Goal: Use online tool/utility: Use online tool/utility

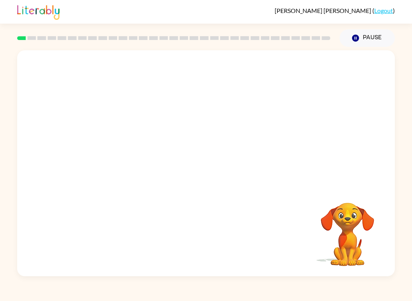
click at [179, 122] on video "Your browser must support playing .mp4 files to use Literably. Please try using…" at bounding box center [206, 118] width 378 height 137
click at [232, 145] on video "Your browser must support playing .mp4 files to use Literably. Please try using…" at bounding box center [206, 118] width 378 height 137
click at [252, 128] on video "Your browser must support playing .mp4 files to use Literably. Please try using…" at bounding box center [206, 118] width 378 height 137
click at [197, 163] on div at bounding box center [206, 167] width 49 height 28
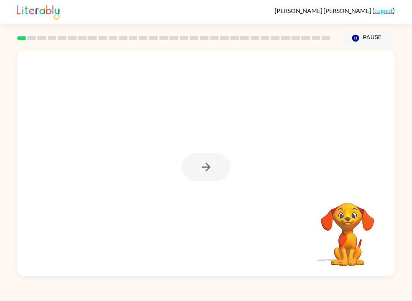
click at [223, 171] on div at bounding box center [206, 167] width 49 height 28
click at [190, 159] on button "button" at bounding box center [206, 167] width 49 height 28
click at [187, 169] on div at bounding box center [206, 118] width 378 height 137
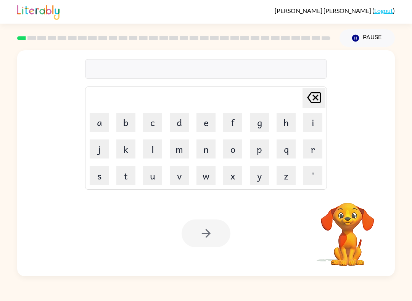
click at [125, 119] on button "b" at bounding box center [125, 122] width 19 height 19
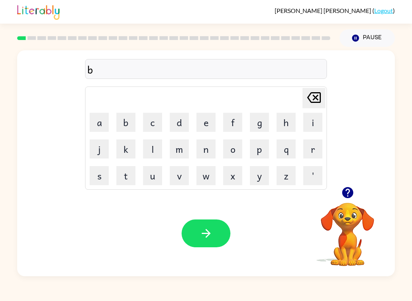
click at [242, 151] on button "o" at bounding box center [232, 149] width 19 height 19
click at [310, 151] on button "r" at bounding box center [312, 149] width 19 height 19
click at [348, 198] on icon "button" at bounding box center [347, 192] width 11 height 11
click at [208, 122] on button "e" at bounding box center [206, 122] width 19 height 19
click at [312, 147] on button "r" at bounding box center [312, 149] width 19 height 19
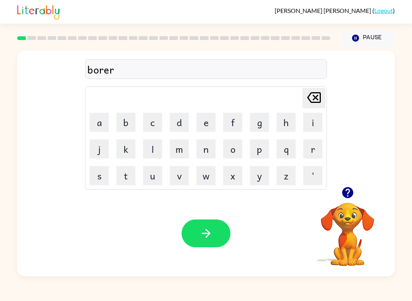
click at [210, 123] on button "e" at bounding box center [206, 122] width 19 height 19
click at [211, 234] on icon "button" at bounding box center [206, 233] width 13 height 13
click at [108, 172] on button "s" at bounding box center [99, 175] width 19 height 19
click at [312, 95] on icon "[PERSON_NAME] last character input" at bounding box center [314, 98] width 18 height 18
click at [322, 151] on button "r" at bounding box center [312, 149] width 19 height 19
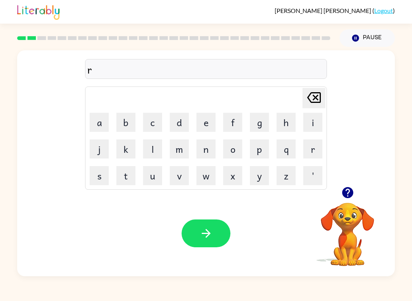
click at [230, 151] on button "o" at bounding box center [232, 149] width 19 height 19
click at [104, 122] on button "a" at bounding box center [99, 122] width 19 height 19
click at [156, 170] on button "u" at bounding box center [152, 175] width 19 height 19
click at [214, 147] on button "n" at bounding box center [206, 149] width 19 height 19
click at [178, 121] on button "d" at bounding box center [179, 122] width 19 height 19
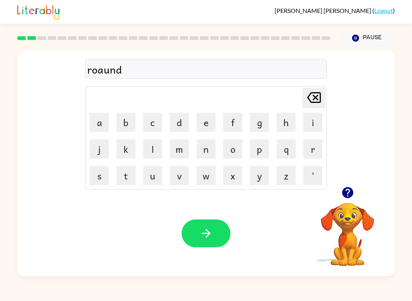
click at [204, 235] on icon "button" at bounding box center [206, 233] width 13 height 13
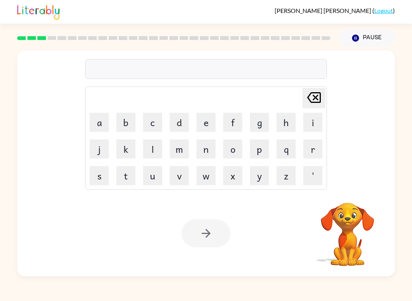
click at [357, 201] on video "Your browser must support playing .mp4 files to use Literably. Please try using…" at bounding box center [347, 229] width 76 height 76
click at [368, 214] on video "Your browser must support playing .mp4 files to use Literably. Please try using…" at bounding box center [347, 229] width 76 height 76
click at [367, 213] on video "Your browser must support playing .mp4 files to use Literably. Please try using…" at bounding box center [347, 229] width 76 height 76
click at [288, 132] on button "h" at bounding box center [286, 122] width 19 height 19
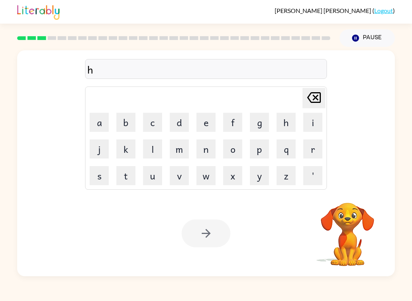
click at [290, 134] on td "h" at bounding box center [286, 123] width 26 height 26
click at [293, 149] on button "q" at bounding box center [286, 149] width 19 height 19
click at [293, 148] on button "q" at bounding box center [286, 149] width 19 height 19
click at [302, 159] on td "r" at bounding box center [313, 149] width 26 height 26
click at [321, 101] on icon "[PERSON_NAME] last character input" at bounding box center [314, 98] width 18 height 18
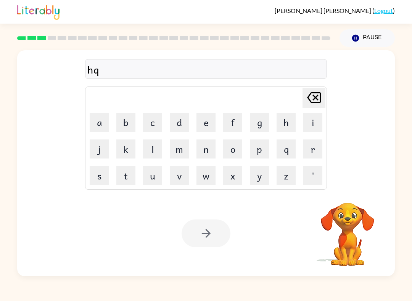
click at [320, 95] on icon at bounding box center [314, 97] width 14 height 11
click at [320, 94] on icon at bounding box center [314, 97] width 14 height 11
click at [319, 95] on icon "[PERSON_NAME] last character input" at bounding box center [314, 98] width 18 height 18
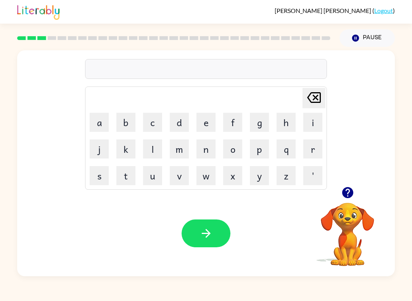
click at [171, 150] on button "m" at bounding box center [179, 149] width 19 height 19
click at [96, 140] on button "j" at bounding box center [99, 149] width 19 height 19
click at [314, 97] on icon at bounding box center [314, 97] width 14 height 11
click at [101, 123] on button "a" at bounding box center [99, 122] width 19 height 19
click at [155, 123] on button "c" at bounding box center [152, 122] width 19 height 19
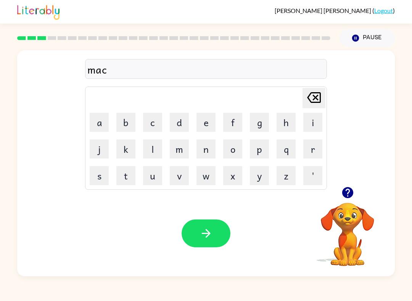
click at [287, 119] on button "h" at bounding box center [286, 122] width 19 height 19
click at [314, 121] on button "i" at bounding box center [312, 122] width 19 height 19
click at [208, 123] on button "e" at bounding box center [206, 122] width 19 height 19
click at [316, 97] on icon "[PERSON_NAME] last character input" at bounding box center [314, 98] width 18 height 18
click at [211, 145] on button "n" at bounding box center [206, 149] width 19 height 19
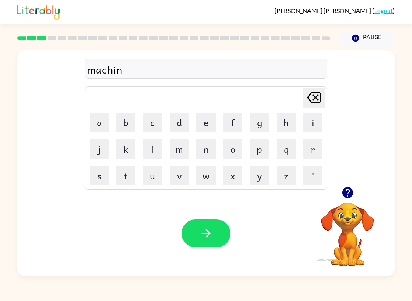
click at [213, 119] on button "e" at bounding box center [206, 122] width 19 height 19
click at [209, 228] on icon "button" at bounding box center [206, 233] width 13 height 13
click at [126, 173] on button "t" at bounding box center [125, 175] width 19 height 19
click at [313, 145] on button "r" at bounding box center [312, 149] width 19 height 19
click at [97, 121] on button "a" at bounding box center [99, 122] width 19 height 19
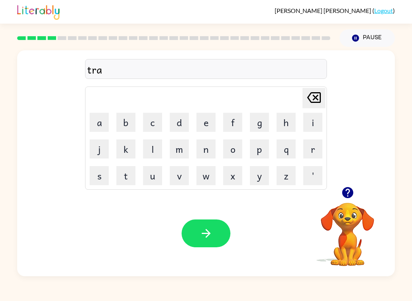
click at [311, 122] on button "i" at bounding box center [312, 122] width 19 height 19
click at [204, 145] on button "n" at bounding box center [206, 149] width 19 height 19
click at [219, 243] on button "button" at bounding box center [206, 234] width 49 height 28
click at [176, 119] on button "d" at bounding box center [179, 122] width 19 height 19
click at [204, 126] on button "e" at bounding box center [206, 122] width 19 height 19
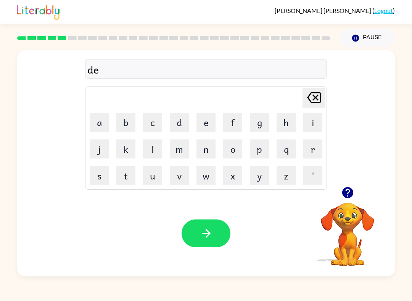
click at [235, 123] on button "f" at bounding box center [232, 122] width 19 height 19
click at [201, 121] on button "e" at bounding box center [206, 122] width 19 height 19
click at [203, 145] on button "n" at bounding box center [206, 149] width 19 height 19
click at [97, 174] on button "s" at bounding box center [99, 175] width 19 height 19
click at [203, 128] on button "e" at bounding box center [206, 122] width 19 height 19
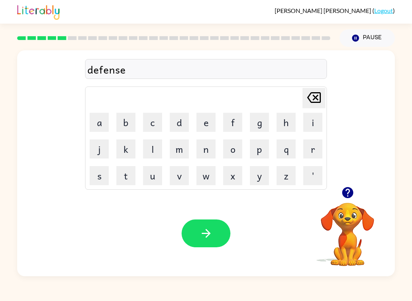
click at [215, 221] on button "button" at bounding box center [206, 234] width 49 height 28
click at [182, 175] on button "v" at bounding box center [179, 175] width 19 height 19
click at [100, 126] on button "a" at bounding box center [99, 122] width 19 height 19
click at [148, 121] on button "c" at bounding box center [152, 122] width 19 height 19
click at [95, 123] on button "a" at bounding box center [99, 122] width 19 height 19
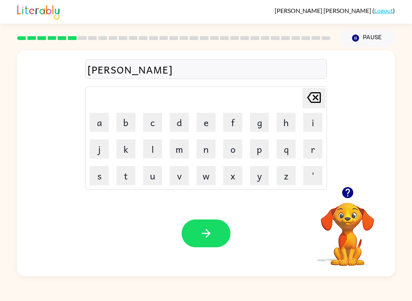
click at [103, 178] on button "s" at bounding box center [99, 175] width 19 height 19
click at [264, 120] on button "g" at bounding box center [259, 122] width 19 height 19
click at [314, 100] on icon "[PERSON_NAME] last character input" at bounding box center [314, 98] width 18 height 18
click at [285, 123] on button "h" at bounding box center [286, 122] width 19 height 19
click at [239, 148] on button "o" at bounding box center [232, 149] width 19 height 19
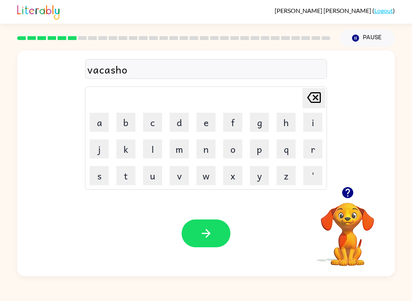
click at [213, 152] on button "n" at bounding box center [206, 149] width 19 height 19
click at [212, 240] on icon "button" at bounding box center [206, 233] width 13 height 13
click at [93, 176] on button "s" at bounding box center [99, 175] width 19 height 19
click at [101, 172] on button "s" at bounding box center [99, 175] width 19 height 19
click at [313, 99] on icon "[PERSON_NAME] last character input" at bounding box center [314, 98] width 18 height 18
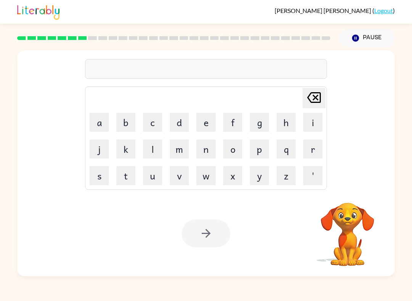
click at [263, 150] on button "p" at bounding box center [259, 149] width 19 height 19
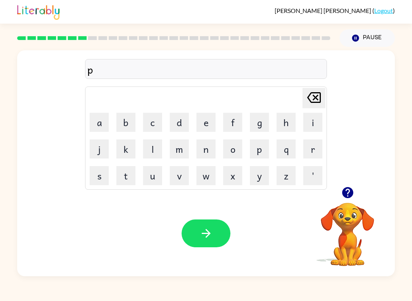
click at [348, 193] on icon "button" at bounding box center [347, 192] width 11 height 11
click at [235, 150] on button "o" at bounding box center [232, 149] width 19 height 19
click at [314, 151] on button "r" at bounding box center [312, 149] width 19 height 19
click at [234, 145] on button "o" at bounding box center [232, 149] width 19 height 19
click at [153, 153] on button "l" at bounding box center [152, 149] width 19 height 19
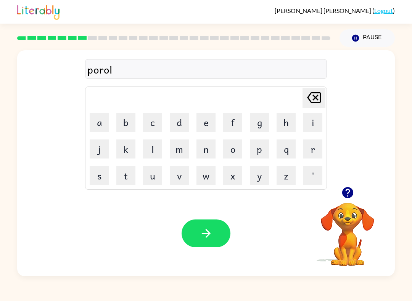
click at [227, 231] on button "button" at bounding box center [206, 234] width 49 height 28
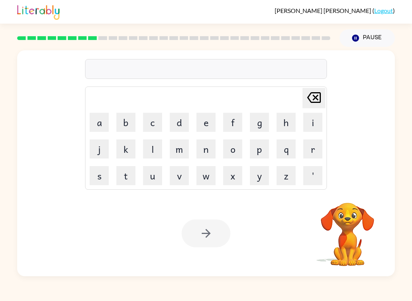
click at [206, 130] on button "e" at bounding box center [206, 122] width 19 height 19
click at [317, 94] on icon "[PERSON_NAME] last character input" at bounding box center [314, 98] width 18 height 18
click at [180, 149] on button "m" at bounding box center [179, 149] width 19 height 19
click at [306, 122] on button "i" at bounding box center [312, 122] width 19 height 19
click at [317, 147] on button "r" at bounding box center [312, 149] width 19 height 19
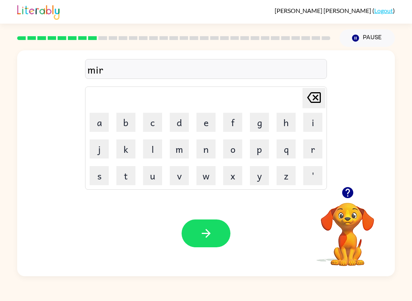
click at [316, 120] on button "i" at bounding box center [312, 122] width 19 height 19
click at [158, 121] on button "c" at bounding box center [152, 122] width 19 height 19
click at [148, 154] on button "l" at bounding box center [152, 149] width 19 height 19
click at [208, 121] on button "e" at bounding box center [206, 122] width 19 height 19
click at [211, 240] on icon "button" at bounding box center [206, 233] width 13 height 13
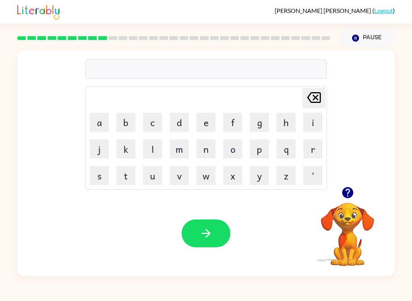
click at [352, 192] on icon "button" at bounding box center [347, 192] width 11 height 11
click at [176, 145] on button "m" at bounding box center [179, 149] width 19 height 19
click at [312, 119] on button "i" at bounding box center [312, 122] width 19 height 19
click at [346, 189] on icon "button" at bounding box center [347, 192] width 11 height 11
click at [129, 176] on button "t" at bounding box center [125, 175] width 19 height 19
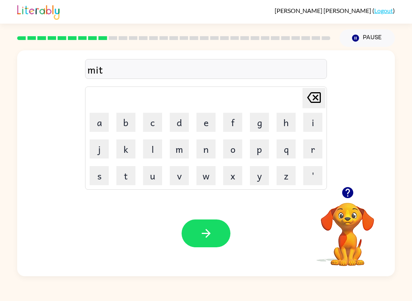
click at [200, 117] on button "e" at bounding box center [206, 122] width 19 height 19
click at [200, 177] on button "w" at bounding box center [206, 175] width 19 height 19
click at [318, 101] on icon "[PERSON_NAME] last character input" at bounding box center [314, 98] width 18 height 18
click at [175, 150] on button "m" at bounding box center [179, 149] width 19 height 19
click at [242, 153] on button "o" at bounding box center [232, 149] width 19 height 19
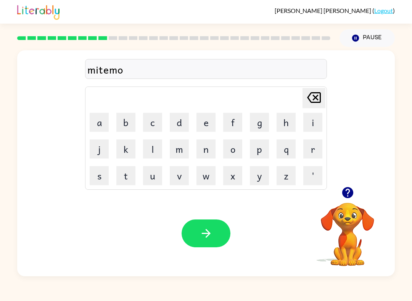
click at [316, 153] on button "r" at bounding box center [312, 149] width 19 height 19
click at [209, 143] on button "n" at bounding box center [206, 149] width 19 height 19
click at [316, 118] on button "i" at bounding box center [312, 122] width 19 height 19
click at [255, 125] on button "g" at bounding box center [259, 122] width 19 height 19
click at [212, 122] on button "e" at bounding box center [206, 122] width 19 height 19
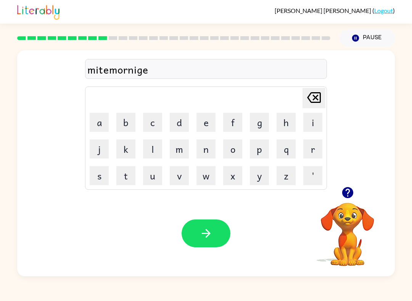
click at [206, 224] on button "button" at bounding box center [206, 234] width 49 height 28
click at [177, 126] on button "d" at bounding box center [179, 122] width 19 height 19
click at [319, 120] on button "i" at bounding box center [312, 122] width 19 height 19
click at [97, 177] on button "s" at bounding box center [99, 175] width 19 height 19
click at [126, 176] on button "t" at bounding box center [125, 175] width 19 height 19
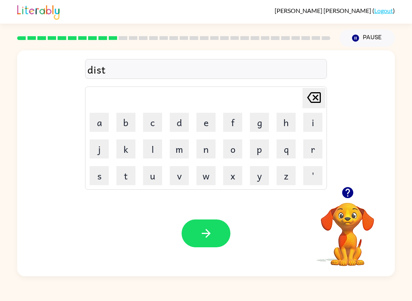
click at [322, 147] on button "r" at bounding box center [312, 149] width 19 height 19
click at [97, 168] on button "s" at bounding box center [99, 175] width 19 height 19
click at [316, 99] on icon "[PERSON_NAME] last character input" at bounding box center [314, 98] width 18 height 18
click at [233, 151] on button "o" at bounding box center [232, 149] width 19 height 19
click at [99, 184] on button "s" at bounding box center [99, 175] width 19 height 19
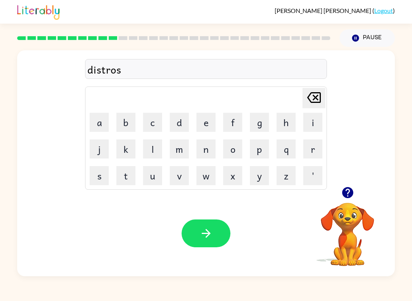
click at [208, 227] on button "button" at bounding box center [206, 234] width 49 height 28
click at [317, 147] on button "r" at bounding box center [312, 149] width 19 height 19
click at [237, 146] on button "o" at bounding box center [232, 149] width 19 height 19
click at [179, 119] on button "d" at bounding box center [179, 122] width 19 height 19
click at [205, 122] on button "e" at bounding box center [206, 122] width 19 height 19
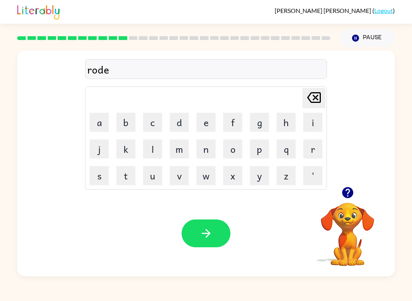
click at [229, 214] on div "Your browser must support playing .mp4 files to use Literably. Please try using…" at bounding box center [206, 234] width 378 height 86
click at [229, 226] on div at bounding box center [206, 234] width 49 height 28
click at [223, 231] on button "button" at bounding box center [206, 234] width 49 height 28
click at [154, 179] on button "u" at bounding box center [152, 175] width 19 height 19
click at [260, 150] on button "p" at bounding box center [259, 149] width 19 height 19
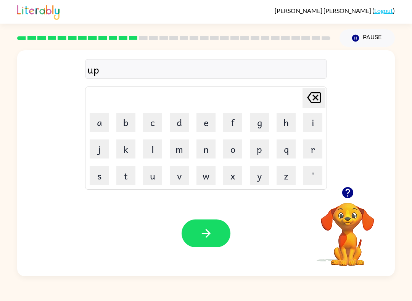
click at [19, 85] on div "up [PERSON_NAME] last character input a b c d e f g h i j k l m n o p q r s t u…" at bounding box center [206, 118] width 378 height 137
click at [265, 121] on button "g" at bounding box center [259, 122] width 19 height 19
click at [318, 149] on button "r" at bounding box center [312, 149] width 19 height 19
click at [106, 124] on button "a" at bounding box center [99, 122] width 19 height 19
click at [180, 124] on button "d" at bounding box center [179, 122] width 19 height 19
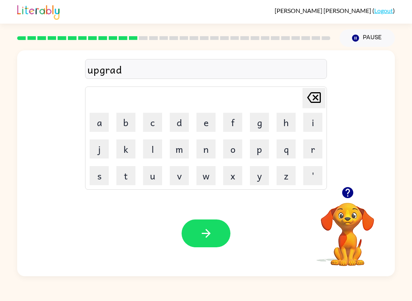
click at [202, 125] on button "e" at bounding box center [206, 122] width 19 height 19
click at [223, 232] on button "button" at bounding box center [206, 234] width 49 height 28
click at [185, 145] on button "m" at bounding box center [179, 149] width 19 height 19
click at [96, 121] on button "a" at bounding box center [99, 122] width 19 height 19
click at [180, 130] on button "d" at bounding box center [179, 122] width 19 height 19
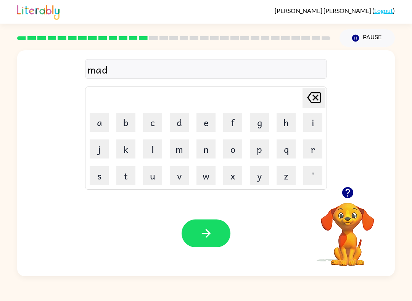
click at [214, 158] on button "n" at bounding box center [206, 149] width 19 height 19
click at [215, 119] on button "e" at bounding box center [206, 122] width 19 height 19
click at [102, 184] on button "s" at bounding box center [99, 175] width 19 height 19
click at [98, 185] on button "s" at bounding box center [99, 175] width 19 height 19
click at [211, 227] on button "button" at bounding box center [206, 234] width 49 height 28
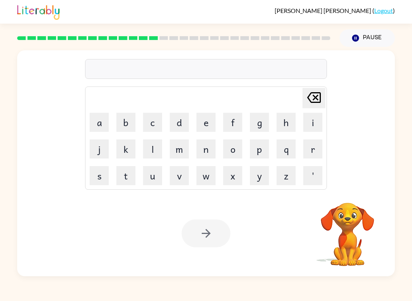
click at [127, 119] on button "b" at bounding box center [125, 122] width 19 height 19
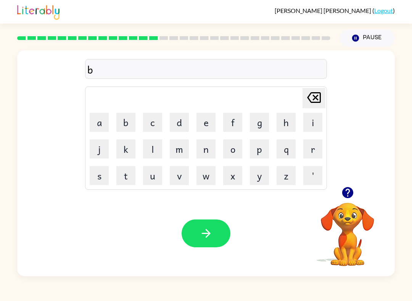
click at [229, 145] on button "o" at bounding box center [232, 149] width 19 height 19
click at [345, 193] on icon "button" at bounding box center [347, 192] width 11 height 11
click at [205, 184] on button "w" at bounding box center [206, 175] width 19 height 19
click at [212, 143] on button "n" at bounding box center [206, 149] width 19 height 19
click at [203, 121] on button "e" at bounding box center [206, 122] width 19 height 19
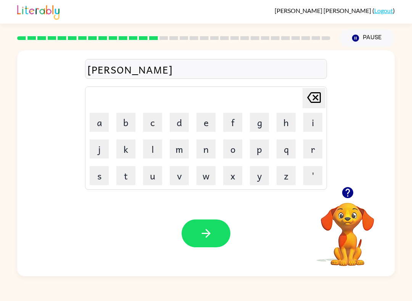
click at [99, 171] on button "s" at bounding box center [99, 175] width 19 height 19
click at [222, 235] on button "button" at bounding box center [206, 234] width 49 height 28
click at [100, 178] on button "s" at bounding box center [99, 175] width 19 height 19
click at [236, 149] on button "o" at bounding box center [232, 149] width 19 height 19
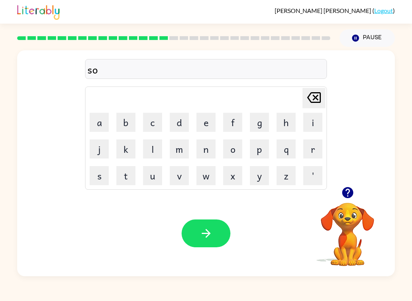
click at [206, 174] on button "w" at bounding box center [206, 175] width 19 height 19
click at [232, 155] on button "o" at bounding box center [232, 149] width 19 height 19
click at [315, 157] on button "r" at bounding box center [312, 149] width 19 height 19
click at [188, 154] on button "m" at bounding box center [179, 149] width 19 height 19
click at [213, 242] on button "button" at bounding box center [206, 234] width 49 height 28
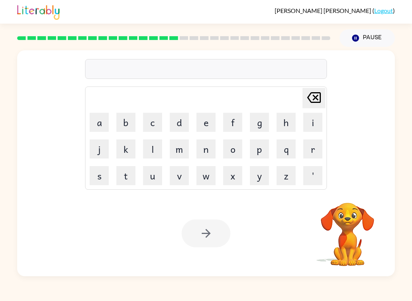
click at [321, 147] on button "r" at bounding box center [312, 149] width 19 height 19
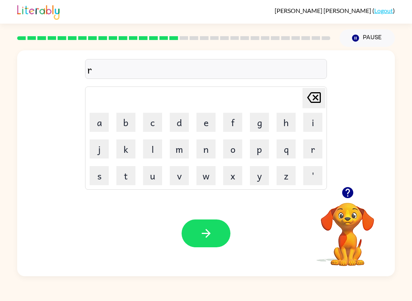
click at [99, 127] on button "a" at bounding box center [99, 122] width 19 height 19
click at [188, 145] on button "m" at bounding box center [179, 149] width 19 height 19
click at [215, 119] on button "e" at bounding box center [206, 122] width 19 height 19
click at [208, 232] on icon "button" at bounding box center [205, 233] width 9 height 9
click at [131, 124] on button "b" at bounding box center [125, 122] width 19 height 19
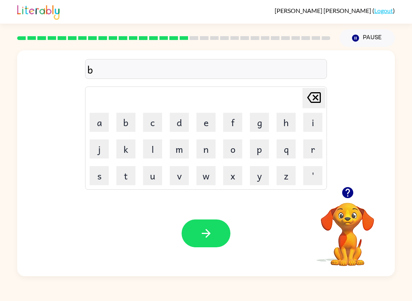
click at [321, 145] on button "r" at bounding box center [312, 149] width 19 height 19
click at [319, 119] on button "i" at bounding box center [312, 122] width 19 height 19
click at [180, 150] on button "m" at bounding box center [179, 149] width 19 height 19
click at [316, 121] on button "i" at bounding box center [312, 122] width 19 height 19
click at [198, 153] on button "n" at bounding box center [206, 149] width 19 height 19
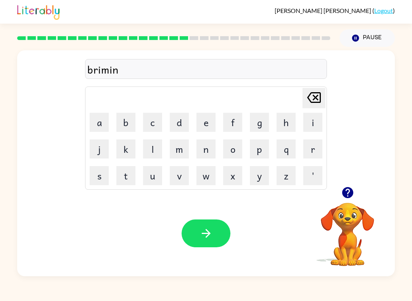
click at [263, 116] on button "g" at bounding box center [259, 122] width 19 height 19
click at [201, 233] on icon "button" at bounding box center [206, 233] width 13 height 13
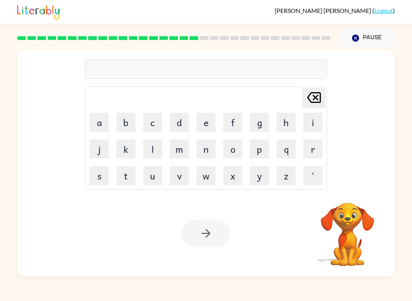
click at [311, 148] on button "r" at bounding box center [312, 149] width 19 height 19
click at [316, 131] on button "i" at bounding box center [312, 122] width 19 height 19
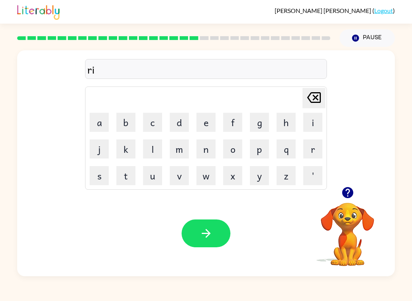
click at [350, 197] on icon "button" at bounding box center [347, 192] width 11 height 11
click at [108, 175] on button "s" at bounding box center [99, 175] width 19 height 19
click at [153, 122] on button "c" at bounding box center [152, 122] width 19 height 19
click at [316, 118] on button "i" at bounding box center [312, 122] width 19 height 19
click at [107, 181] on button "s" at bounding box center [99, 175] width 19 height 19
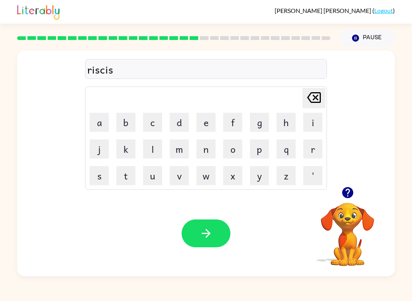
click at [209, 227] on button "button" at bounding box center [206, 234] width 49 height 28
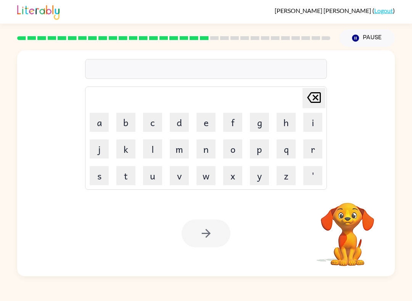
click at [106, 124] on button "a" at bounding box center [99, 122] width 19 height 19
click at [318, 149] on button "r" at bounding box center [312, 149] width 19 height 19
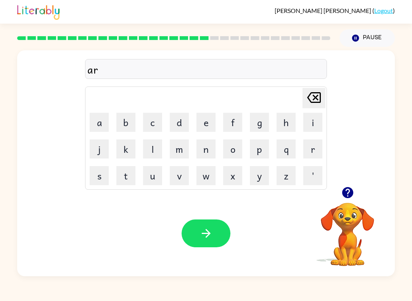
click at [154, 122] on button "c" at bounding box center [152, 122] width 19 height 19
click at [284, 120] on button "h" at bounding box center [286, 122] width 19 height 19
click at [206, 172] on button "w" at bounding box center [206, 175] width 19 height 19
click at [211, 124] on button "e" at bounding box center [206, 122] width 19 height 19
click at [264, 184] on button "y" at bounding box center [259, 175] width 19 height 19
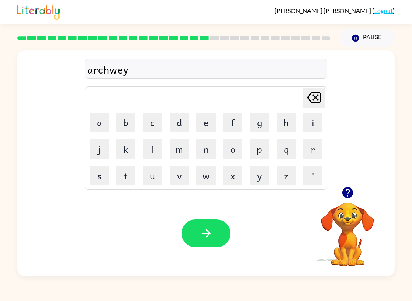
click at [208, 232] on icon "button" at bounding box center [205, 233] width 9 height 9
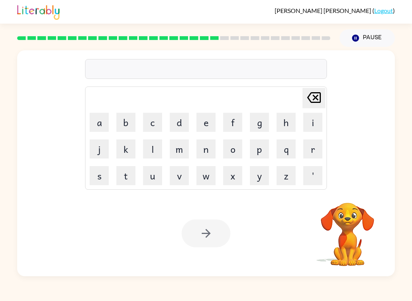
click at [242, 127] on button "f" at bounding box center [232, 122] width 19 height 19
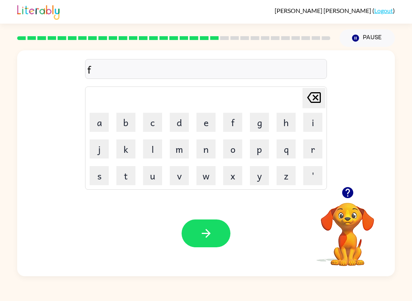
click at [232, 148] on button "o" at bounding box center [232, 149] width 19 height 19
click at [162, 142] on button "l" at bounding box center [152, 149] width 19 height 19
click at [242, 150] on button "o" at bounding box center [232, 149] width 19 height 19
click at [214, 173] on button "w" at bounding box center [206, 175] width 19 height 19
click at [192, 237] on button "button" at bounding box center [206, 234] width 49 height 28
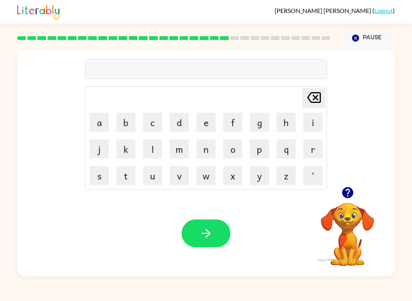
click at [108, 173] on button "s" at bounding box center [99, 175] width 19 height 19
click at [313, 115] on button "i" at bounding box center [312, 122] width 19 height 19
click at [128, 173] on button "t" at bounding box center [125, 175] width 19 height 19
click at [304, 104] on button "[PERSON_NAME] last character input" at bounding box center [314, 98] width 23 height 20
click at [202, 150] on button "n" at bounding box center [206, 149] width 19 height 19
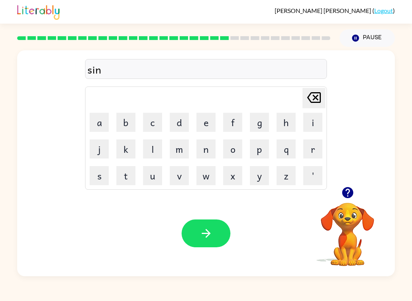
click at [133, 176] on button "t" at bounding box center [125, 175] width 19 height 19
click at [209, 122] on button "e" at bounding box center [206, 122] width 19 height 19
click at [318, 120] on button "i" at bounding box center [312, 122] width 19 height 19
click at [317, 95] on icon "[PERSON_NAME] last character input" at bounding box center [314, 98] width 18 height 18
click at [319, 113] on button "i" at bounding box center [312, 122] width 19 height 19
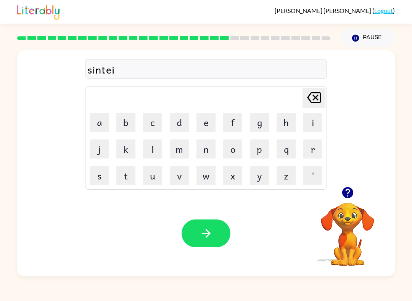
click at [317, 98] on icon "[PERSON_NAME] last character input" at bounding box center [314, 98] width 18 height 18
click at [259, 180] on button "y" at bounding box center [259, 175] width 19 height 19
click at [222, 230] on button "button" at bounding box center [206, 234] width 49 height 28
click at [355, 192] on button "button" at bounding box center [347, 192] width 19 height 19
click at [100, 176] on button "s" at bounding box center [99, 175] width 19 height 19
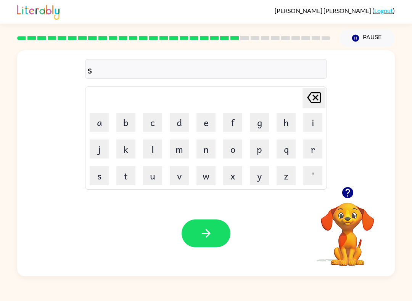
click at [101, 125] on button "a" at bounding box center [99, 122] width 19 height 19
click at [210, 147] on button "n" at bounding box center [206, 149] width 19 height 19
click at [215, 121] on button "e" at bounding box center [206, 122] width 19 height 19
click at [204, 221] on button "button" at bounding box center [206, 234] width 49 height 28
click at [237, 121] on button "f" at bounding box center [232, 122] width 19 height 19
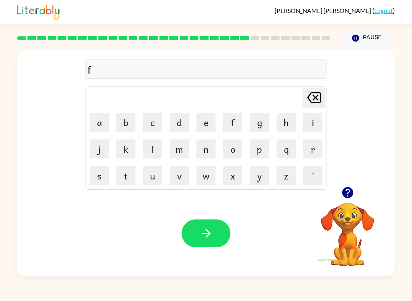
click at [232, 155] on button "o" at bounding box center [232, 149] width 19 height 19
click at [210, 178] on button "w" at bounding box center [206, 175] width 19 height 19
click at [237, 150] on button "o" at bounding box center [232, 149] width 19 height 19
click at [313, 147] on button "r" at bounding box center [312, 149] width 19 height 19
click at [182, 116] on button "d" at bounding box center [179, 122] width 19 height 19
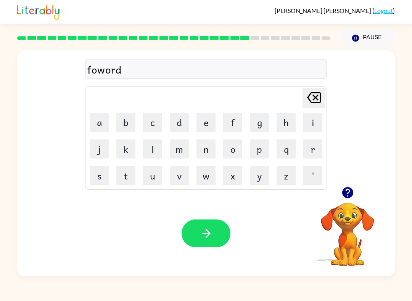
click at [207, 226] on button "button" at bounding box center [206, 234] width 49 height 28
click at [356, 192] on button "button" at bounding box center [347, 192] width 19 height 19
click at [313, 152] on button "r" at bounding box center [312, 149] width 19 height 19
click at [213, 120] on button "e" at bounding box center [206, 122] width 19 height 19
click at [151, 153] on button "l" at bounding box center [152, 149] width 19 height 19
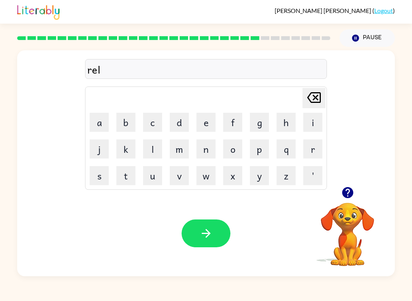
click at [98, 120] on button "a" at bounding box center [99, 122] width 19 height 19
click at [187, 123] on button "d" at bounding box center [179, 122] width 19 height 19
click at [205, 126] on button "e" at bounding box center [206, 122] width 19 height 19
click at [184, 116] on button "d" at bounding box center [179, 122] width 19 height 19
click at [208, 236] on icon "button" at bounding box center [205, 233] width 9 height 9
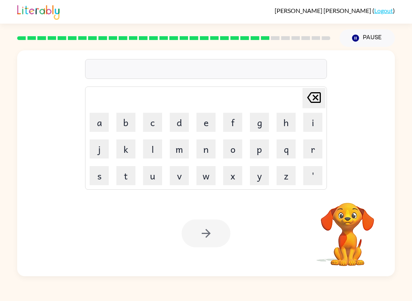
click at [261, 150] on button "p" at bounding box center [259, 149] width 19 height 19
click at [324, 102] on button "[PERSON_NAME] last character input" at bounding box center [314, 98] width 23 height 20
click at [258, 127] on button "g" at bounding box center [259, 122] width 19 height 19
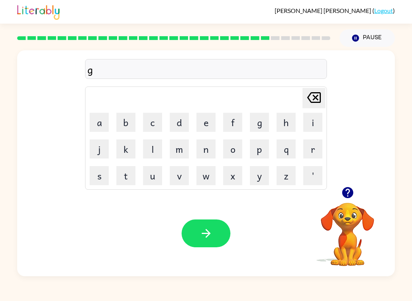
click at [239, 149] on button "o" at bounding box center [232, 149] width 19 height 19
click at [127, 125] on button "b" at bounding box center [125, 122] width 19 height 19
click at [150, 150] on button "l" at bounding box center [152, 149] width 19 height 19
click at [199, 113] on button "e" at bounding box center [206, 122] width 19 height 19
click at [172, 124] on button "d" at bounding box center [179, 122] width 19 height 19
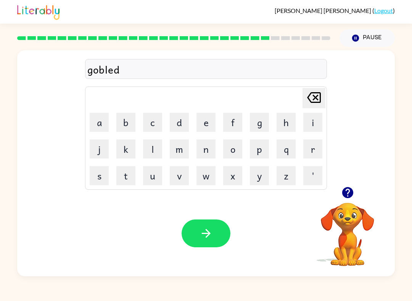
click at [222, 230] on button "button" at bounding box center [206, 234] width 49 height 28
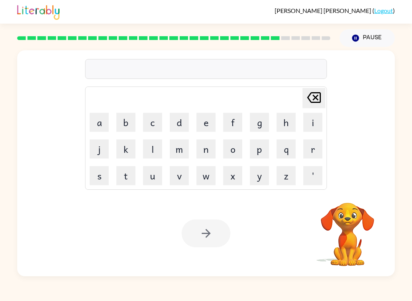
click at [153, 150] on button "l" at bounding box center [152, 149] width 19 height 19
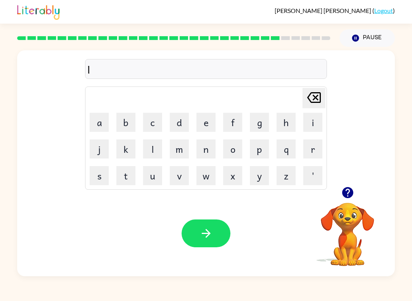
click at [242, 155] on button "o" at bounding box center [232, 149] width 19 height 19
click at [125, 126] on button "b" at bounding box center [125, 122] width 19 height 19
click at [203, 122] on button "e" at bounding box center [206, 122] width 19 height 19
click at [316, 147] on button "r" at bounding box center [312, 149] width 19 height 19
click at [93, 151] on button "j" at bounding box center [99, 149] width 19 height 19
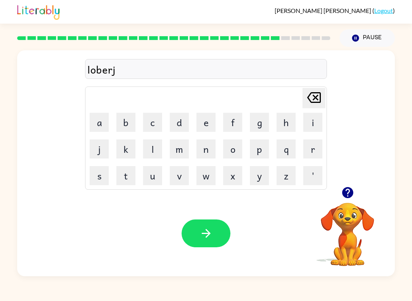
click at [96, 111] on td "a" at bounding box center [99, 123] width 26 height 26
click at [100, 124] on button "a" at bounding box center [99, 122] width 19 height 19
click at [153, 118] on button "c" at bounding box center [152, 122] width 19 height 19
click at [121, 146] on button "k" at bounding box center [125, 149] width 19 height 19
click at [201, 233] on icon "button" at bounding box center [206, 233] width 13 height 13
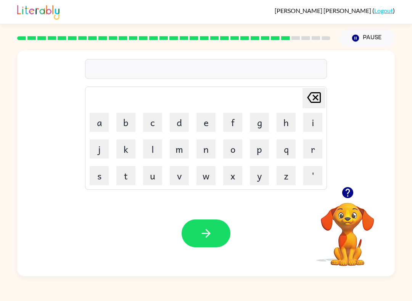
click at [263, 148] on button "p" at bounding box center [259, 149] width 19 height 19
click at [313, 123] on button "i" at bounding box center [312, 122] width 19 height 19
click at [316, 153] on button "r" at bounding box center [312, 149] width 19 height 19
click at [95, 173] on button "s" at bounding box center [99, 175] width 19 height 19
click at [209, 224] on button "button" at bounding box center [206, 234] width 49 height 28
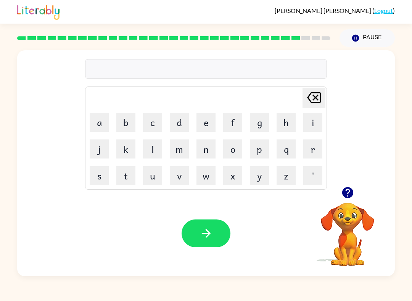
click at [139, 168] on td "t" at bounding box center [126, 176] width 26 height 26
click at [128, 183] on button "t" at bounding box center [125, 175] width 19 height 19
click at [298, 114] on td "h" at bounding box center [286, 123] width 26 height 26
click at [316, 118] on button "i" at bounding box center [312, 122] width 19 height 19
click at [321, 95] on icon at bounding box center [314, 97] width 14 height 11
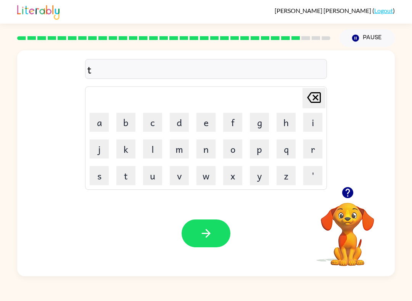
click at [285, 120] on button "h" at bounding box center [286, 122] width 19 height 19
click at [312, 126] on button "i" at bounding box center [312, 122] width 19 height 19
click at [199, 157] on button "n" at bounding box center [206, 149] width 19 height 19
click at [194, 232] on button "button" at bounding box center [206, 234] width 49 height 28
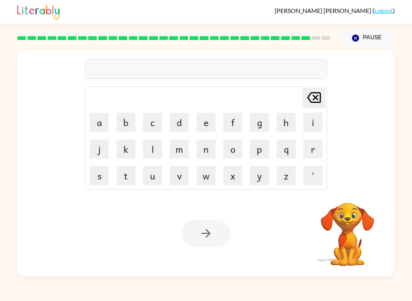
click at [210, 237] on div at bounding box center [206, 234] width 49 height 28
click at [211, 234] on div at bounding box center [206, 234] width 49 height 28
click at [214, 243] on div at bounding box center [206, 234] width 49 height 28
click at [95, 173] on button "s" at bounding box center [99, 175] width 19 height 19
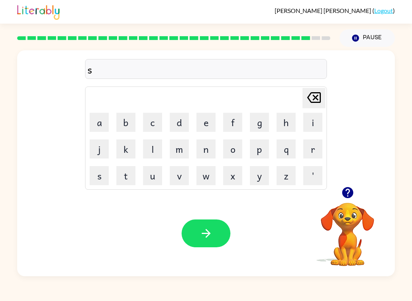
click at [315, 123] on button "i" at bounding box center [312, 122] width 19 height 19
click at [158, 147] on button "l" at bounding box center [152, 149] width 19 height 19
click at [172, 177] on button "v" at bounding box center [179, 175] width 19 height 19
click at [219, 121] on table "[PERSON_NAME] last character input a b c d e f g h i j k l m n o p q r s t u v …" at bounding box center [205, 138] width 241 height 103
click at [203, 125] on button "e" at bounding box center [206, 122] width 19 height 19
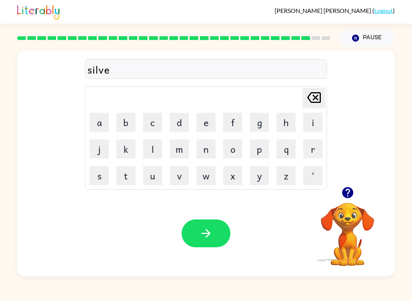
click at [317, 152] on button "r" at bounding box center [312, 149] width 19 height 19
click at [208, 178] on button "w" at bounding box center [206, 175] width 19 height 19
click at [105, 129] on button "a" at bounding box center [99, 122] width 19 height 19
click at [262, 176] on button "y" at bounding box center [259, 175] width 19 height 19
click at [214, 247] on button "button" at bounding box center [206, 234] width 49 height 28
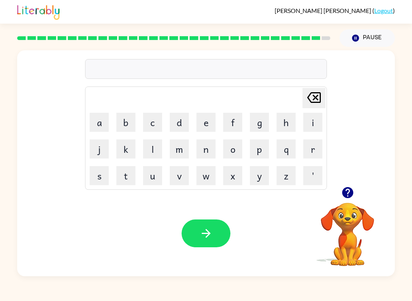
click at [218, 238] on button "button" at bounding box center [206, 234] width 49 height 28
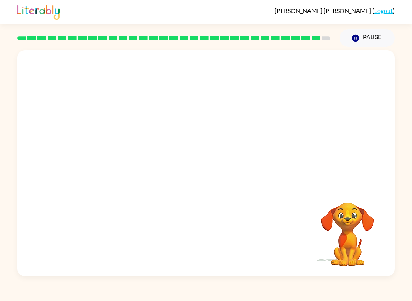
click at [217, 238] on div "Your browser must support playing .mp4 files to use Literably. Please try using…" at bounding box center [206, 163] width 378 height 226
